Goal: Find specific page/section: Find specific page/section

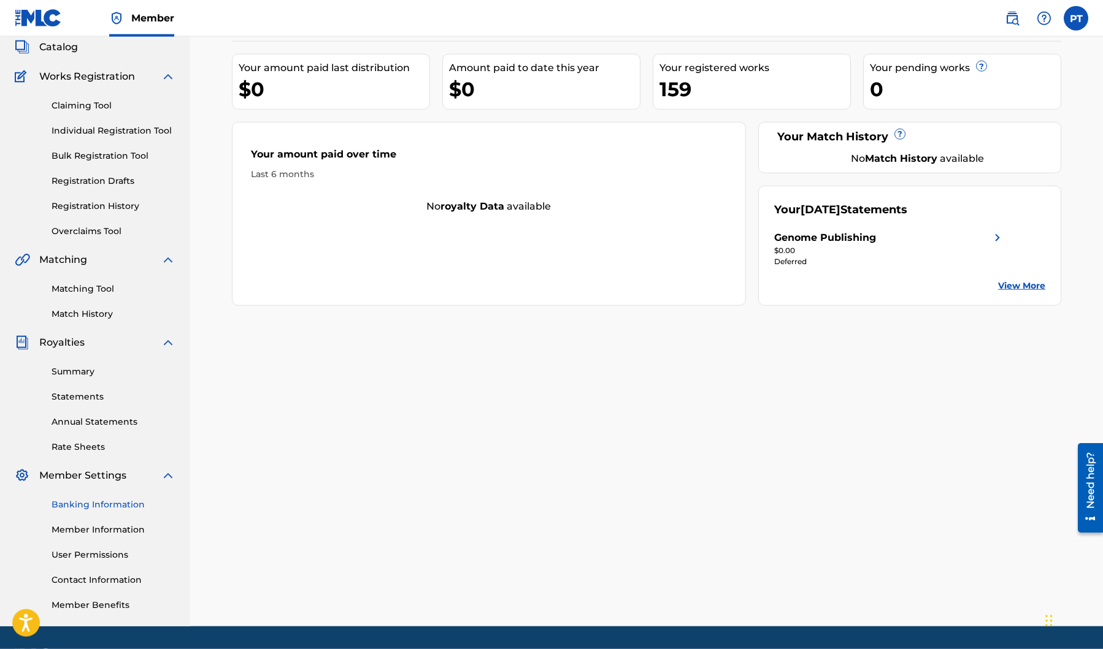
scroll to position [111, 0]
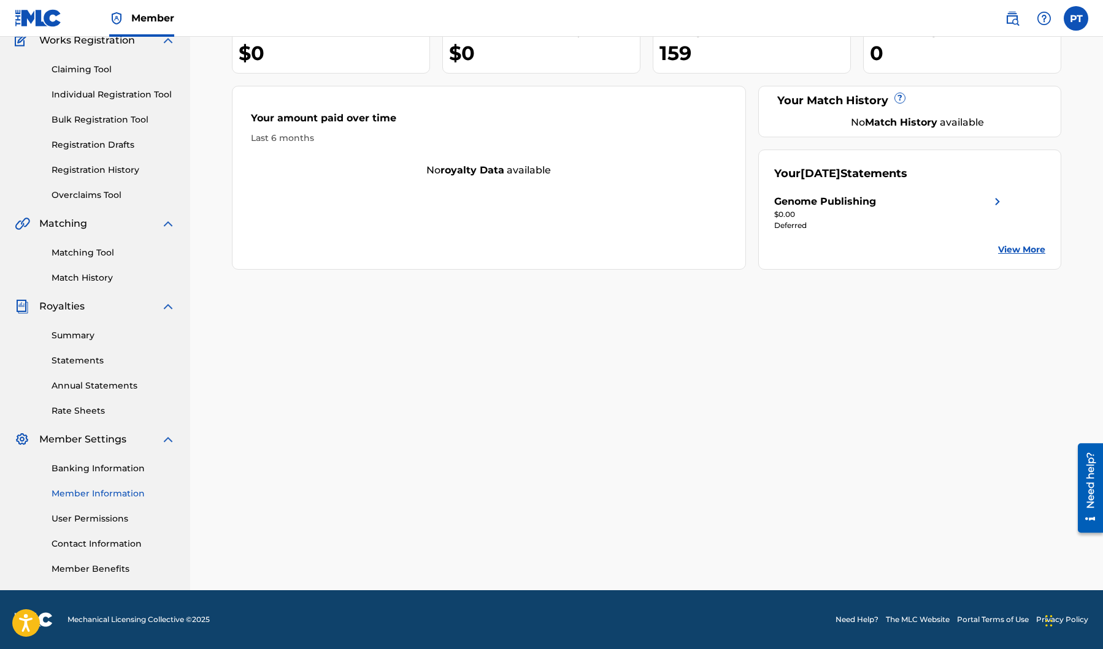
click at [96, 494] on link "Member Information" at bounding box center [114, 494] width 124 height 13
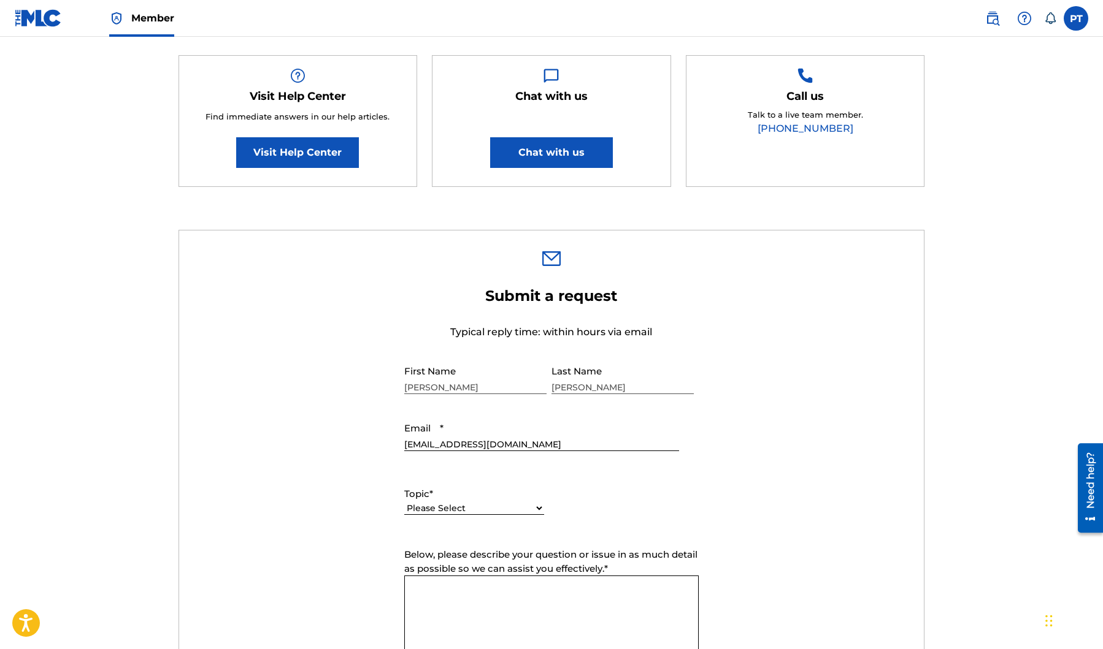
scroll to position [687, 0]
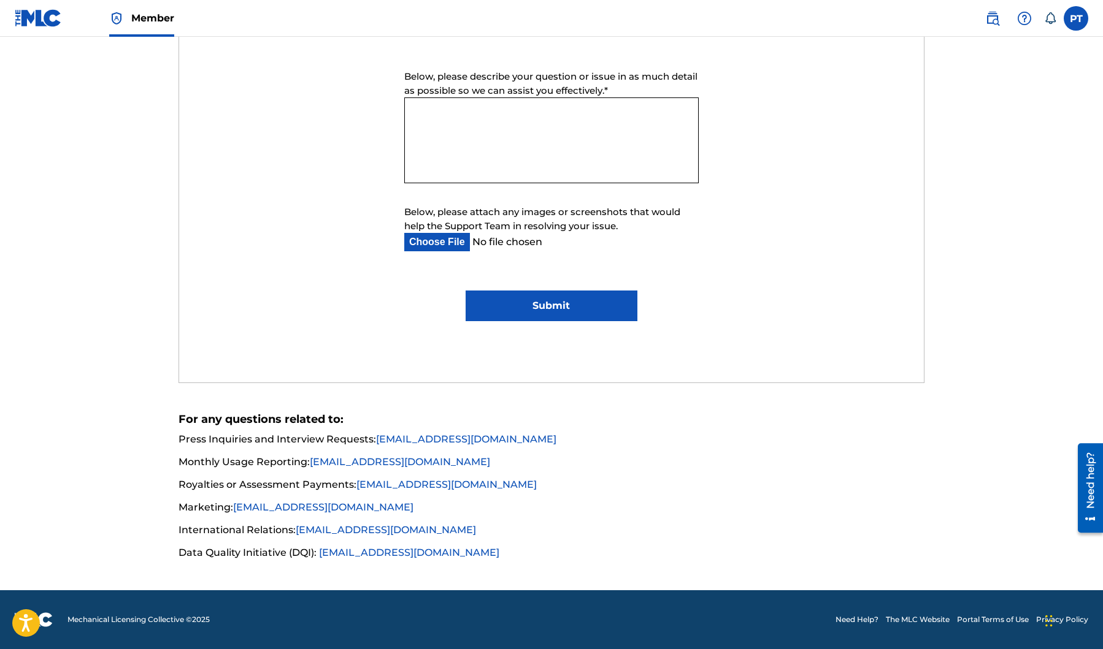
click at [43, 20] on img at bounding box center [38, 18] width 47 height 18
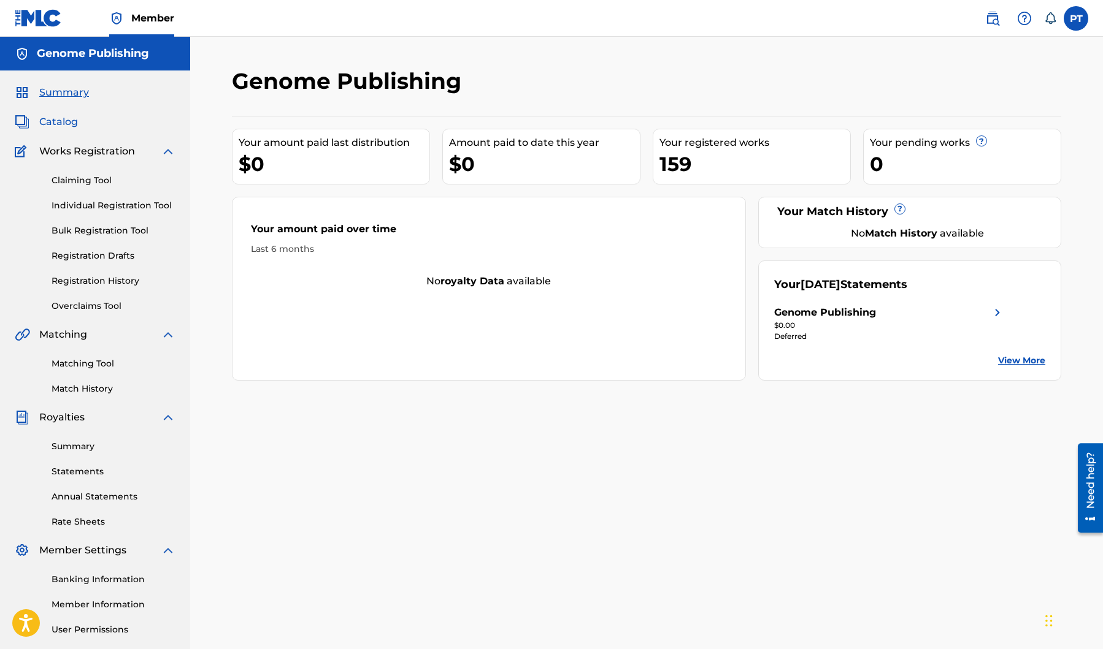
click at [64, 128] on span "Catalog" at bounding box center [58, 122] width 39 height 15
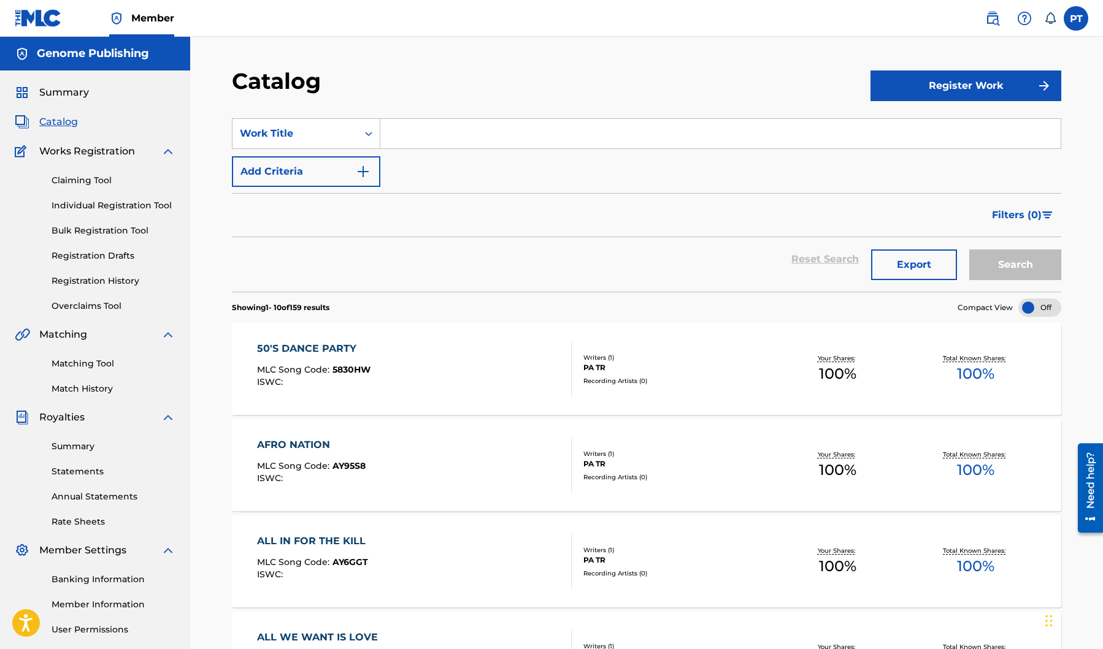
click at [434, 389] on div "50'S DANCE PARTY MLC Song Code : 5830HW ISWC :" at bounding box center [414, 369] width 315 height 55
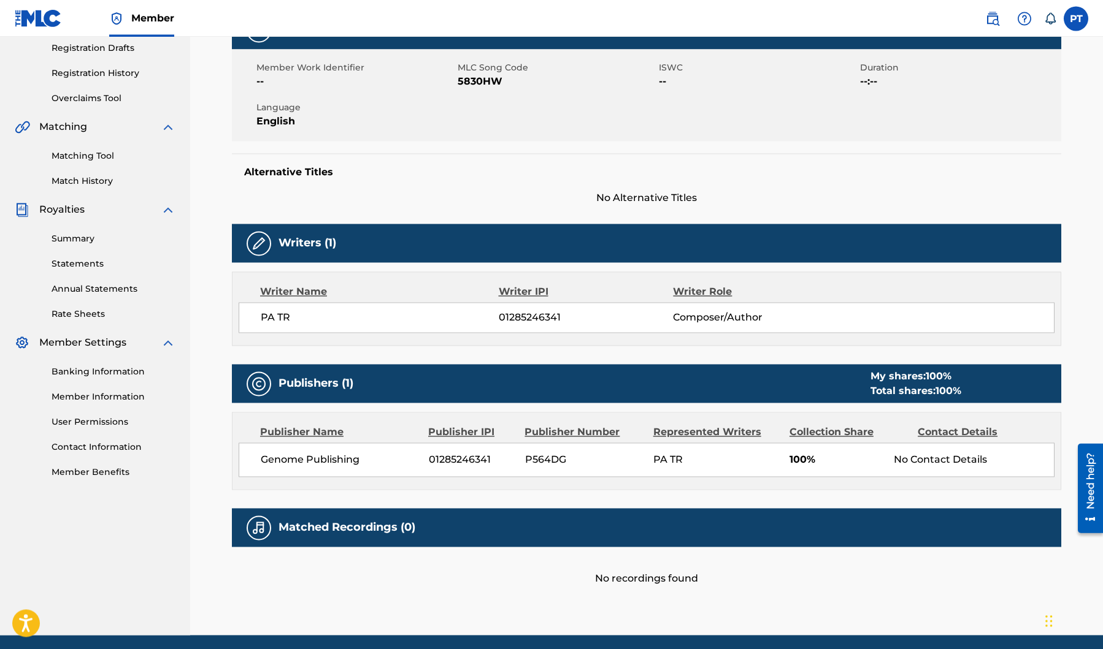
scroll to position [209, 0]
